Goal: Information Seeking & Learning: Learn about a topic

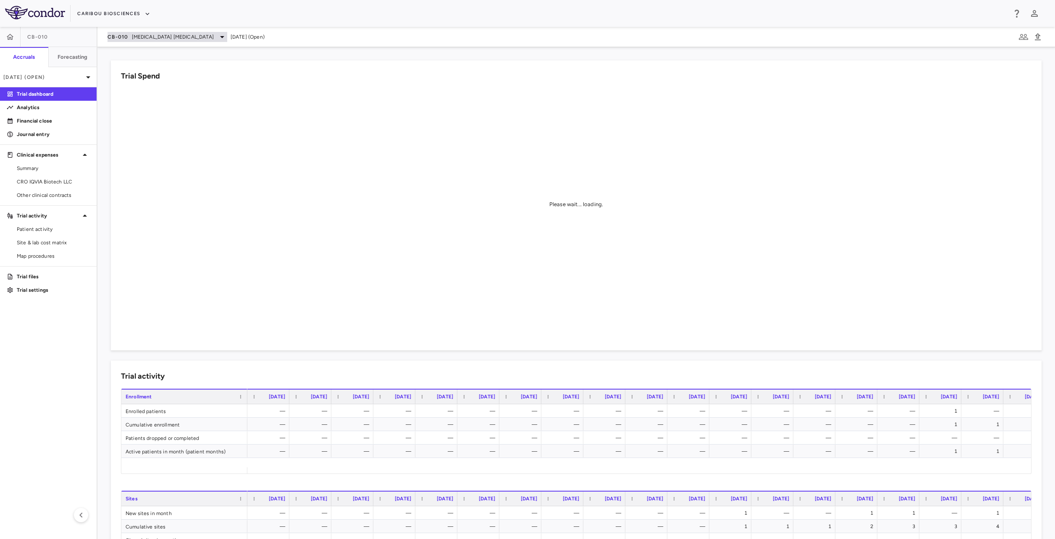
click at [210, 35] on div "CB-010 [MEDICAL_DATA] [MEDICAL_DATA]" at bounding box center [168, 37] width 120 height 10
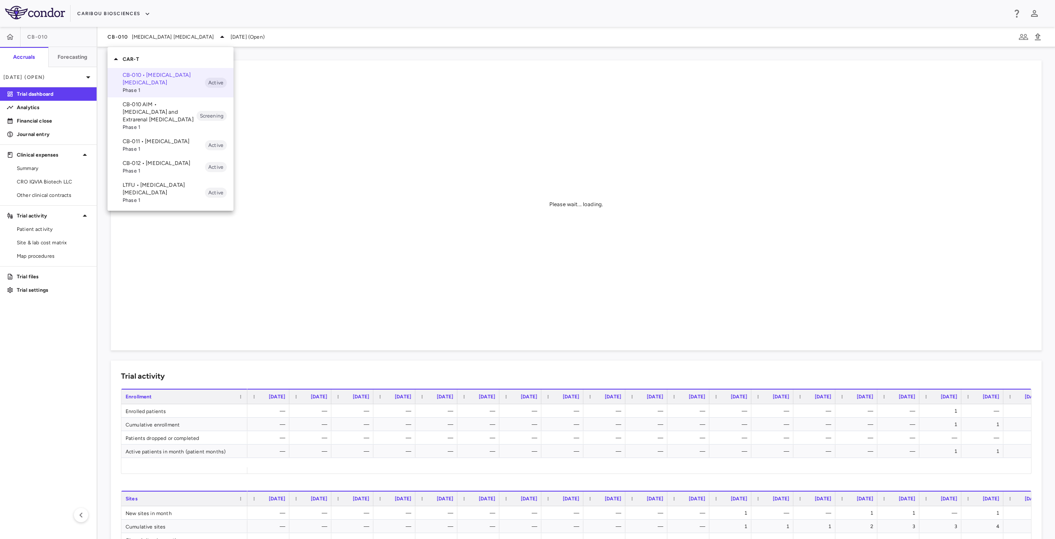
click at [40, 189] on div at bounding box center [527, 269] width 1055 height 539
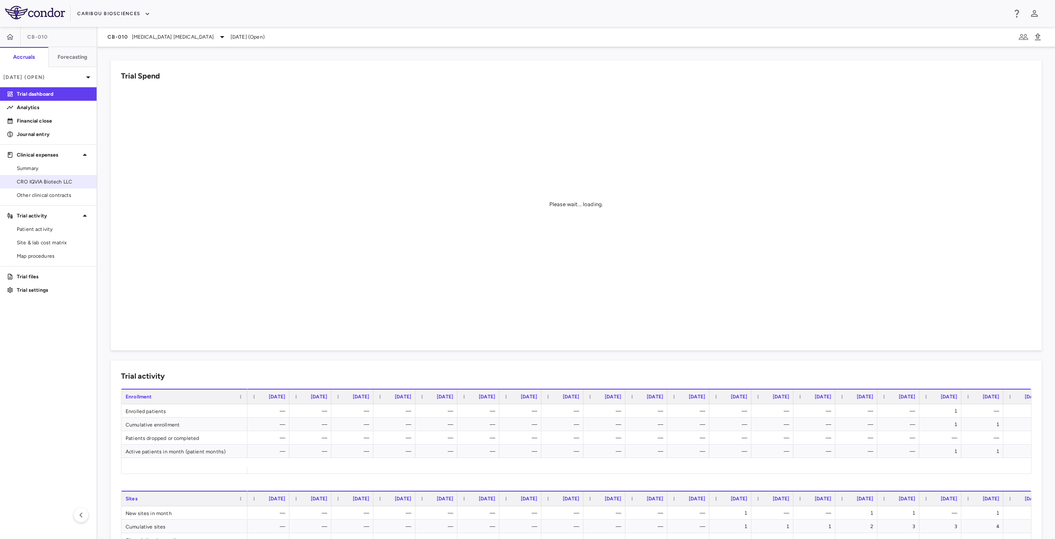
click at [39, 183] on span "CRO IQVIA Biotech LLC" at bounding box center [53, 182] width 73 height 8
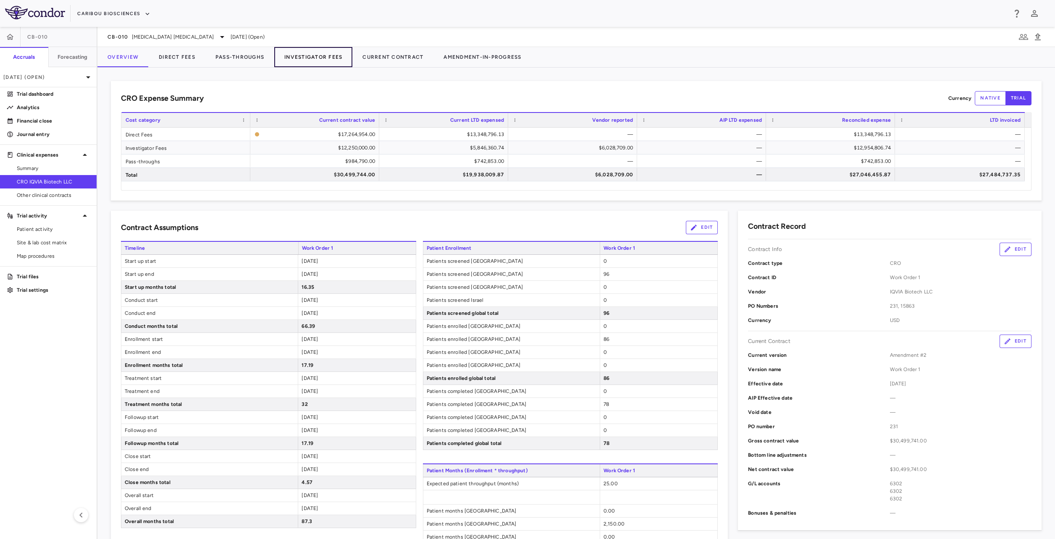
click at [315, 63] on button "Investigator Fees" at bounding box center [313, 57] width 78 height 20
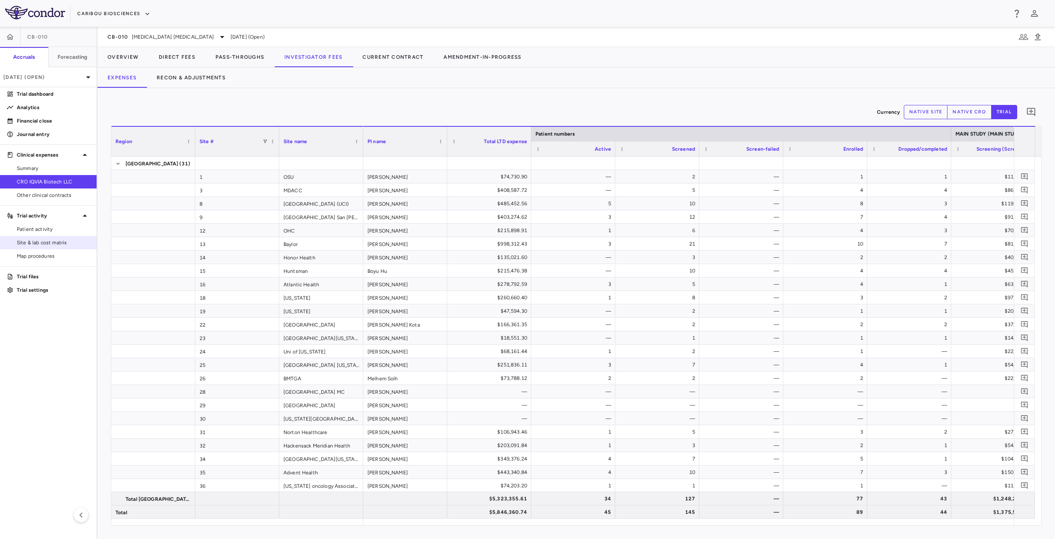
click at [53, 244] on span "Site & lab cost matrix" at bounding box center [53, 243] width 73 height 8
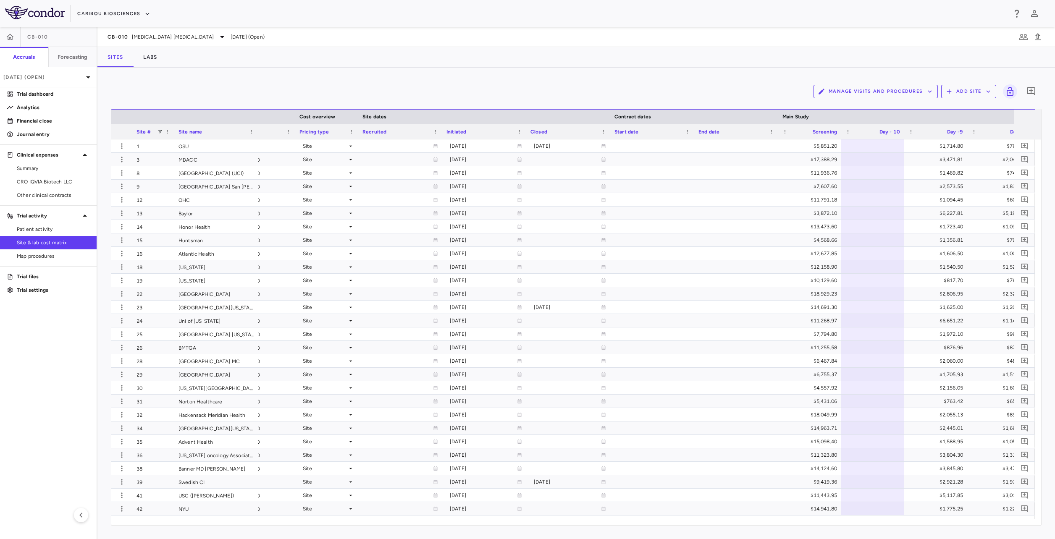
scroll to position [0, 532]
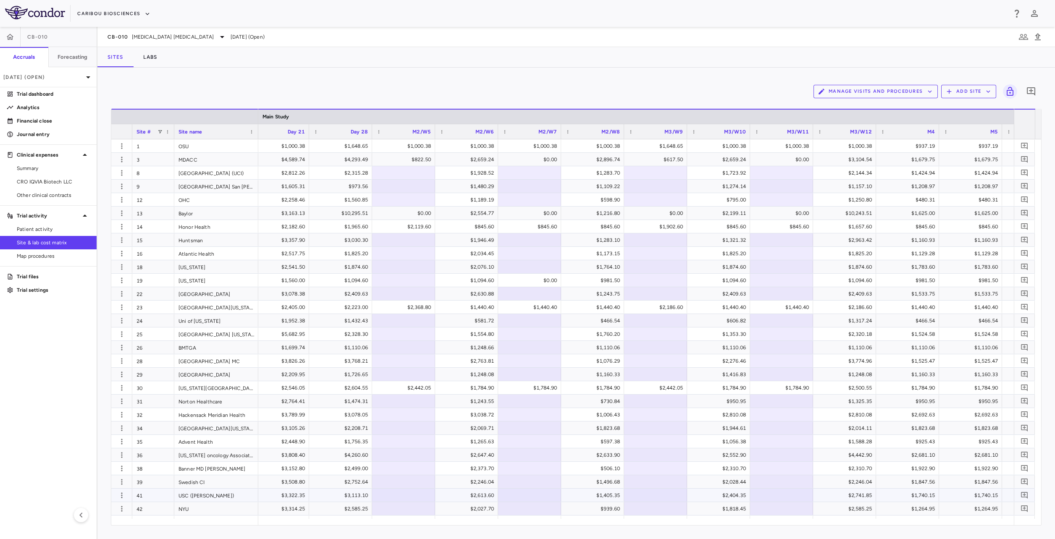
drag, startPoint x: 629, startPoint y: 500, endPoint x: 622, endPoint y: 498, distance: 6.8
click at [691, 388] on div "Manage Visits and Procedures Add Site 0 Drag here to set row groups Drag here t…" at bounding box center [576, 304] width 958 height 472
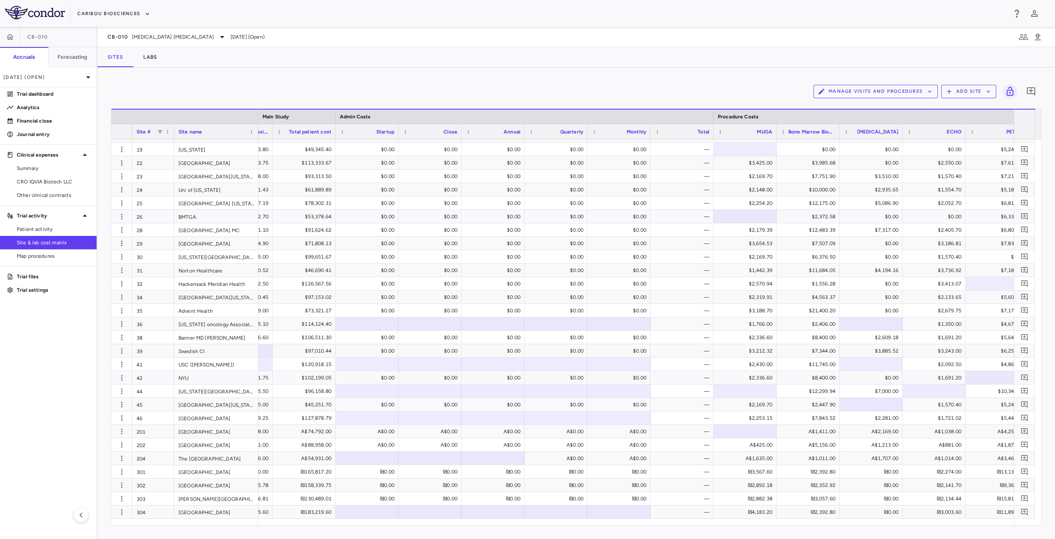
scroll to position [0, 4420]
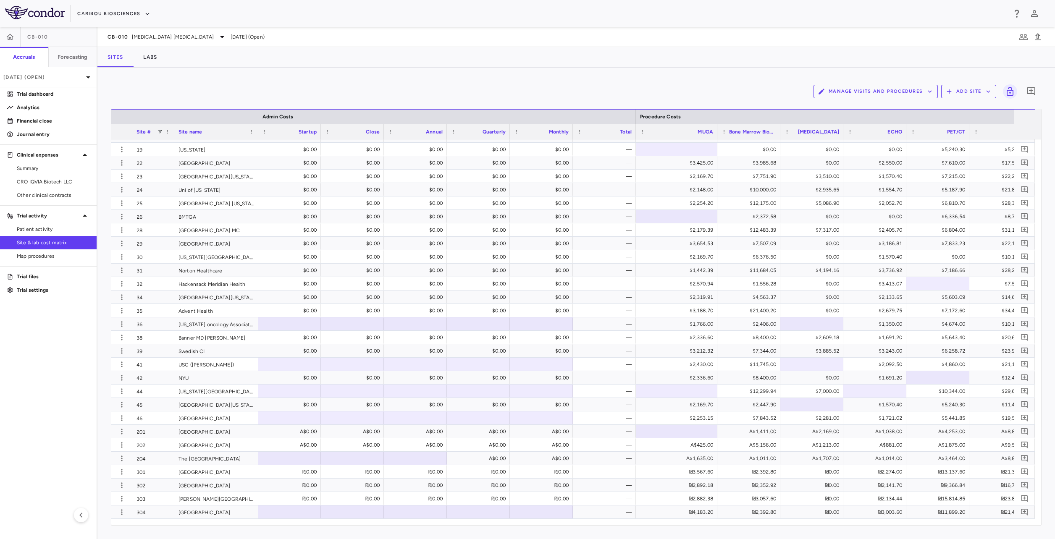
drag, startPoint x: 698, startPoint y: 129, endPoint x: 717, endPoint y: 137, distance: 19.8
click at [717, 137] on div at bounding box center [716, 131] width 3 height 15
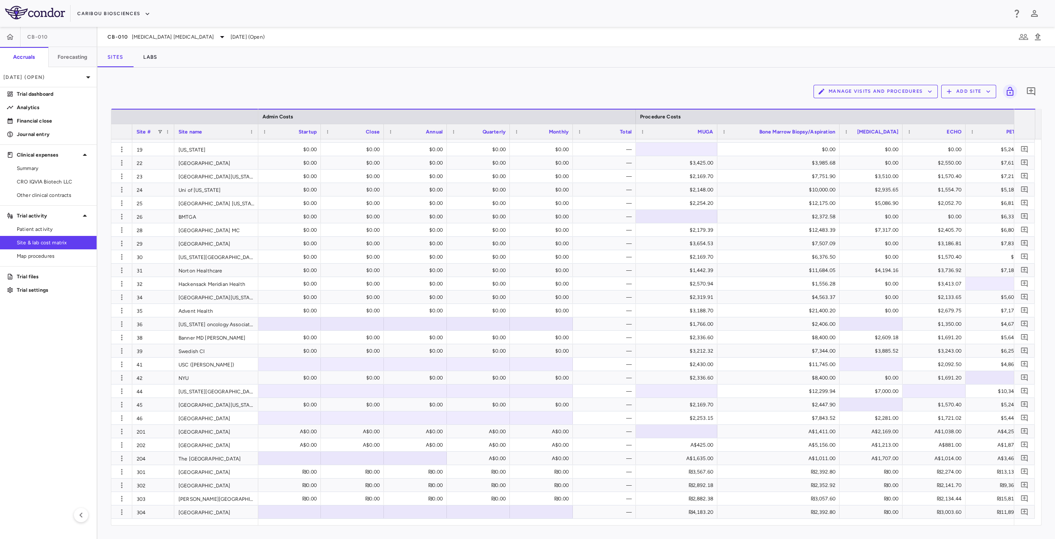
drag, startPoint x: 779, startPoint y: 129, endPoint x: 839, endPoint y: 136, distance: 59.7
click at [786, 136] on div at bounding box center [839, 131] width 3 height 15
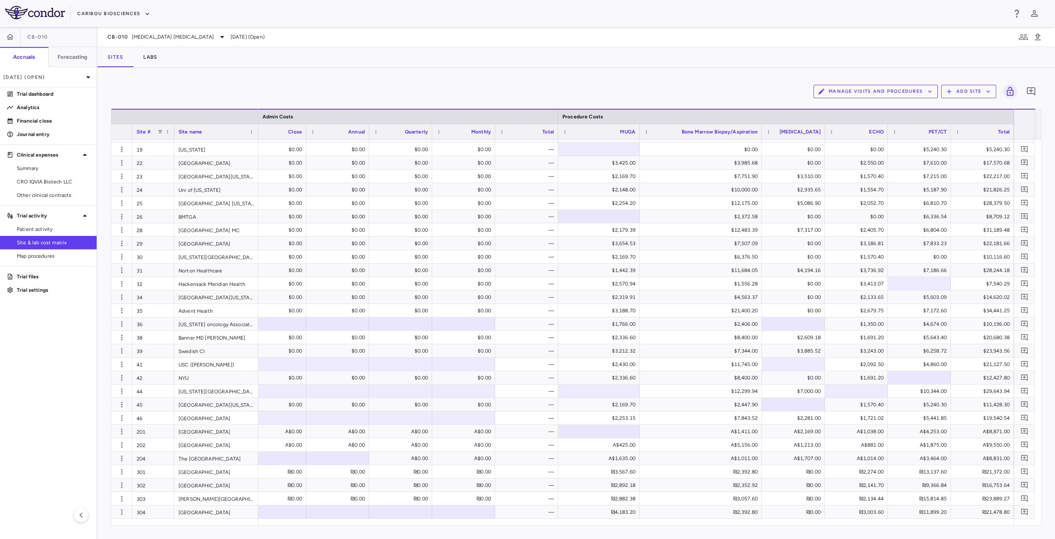
click at [89, 345] on aside "CB-010 Accruals Forecasting [DATE] (Open) Trial dashboard Analytics Financial c…" at bounding box center [48, 283] width 97 height 513
click at [665, 309] on div "$21,400.20" at bounding box center [702, 310] width 110 height 13
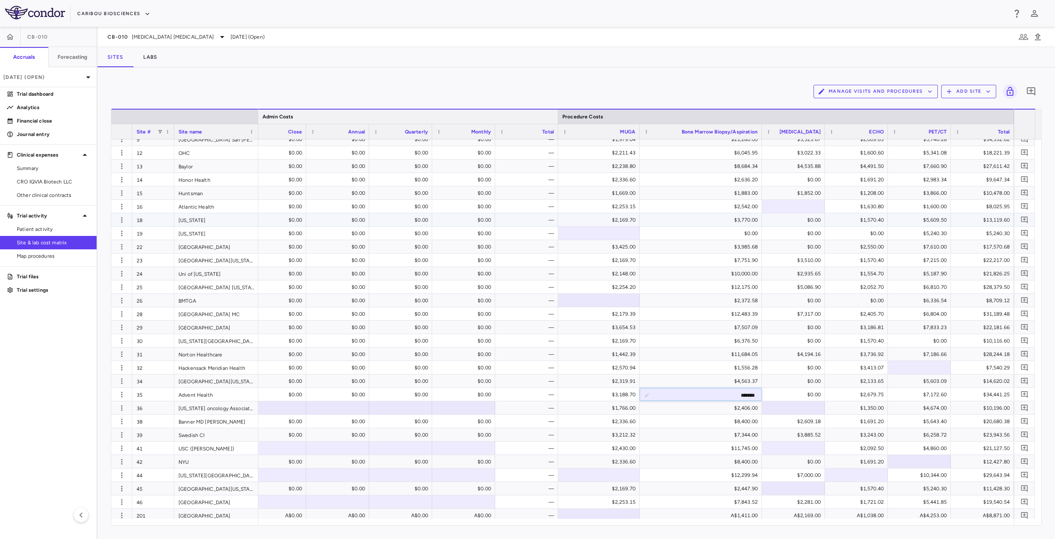
scroll to position [47, 0]
